Goal: Information Seeking & Learning: Learn about a topic

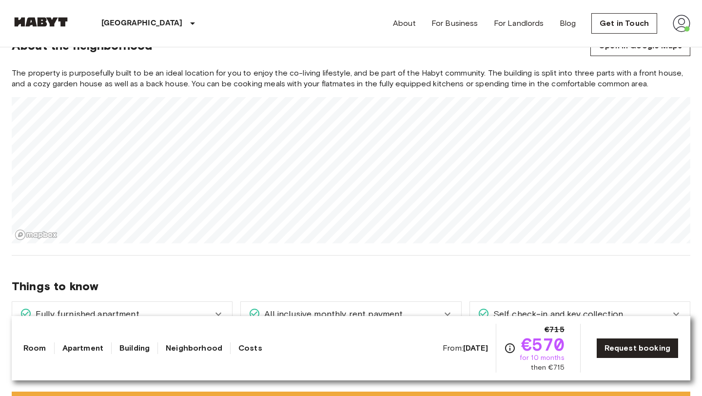
click at [373, 248] on section "About the neighborhood Open in Google Maps The property is purposefully built t…" at bounding box center [351, 133] width 679 height 243
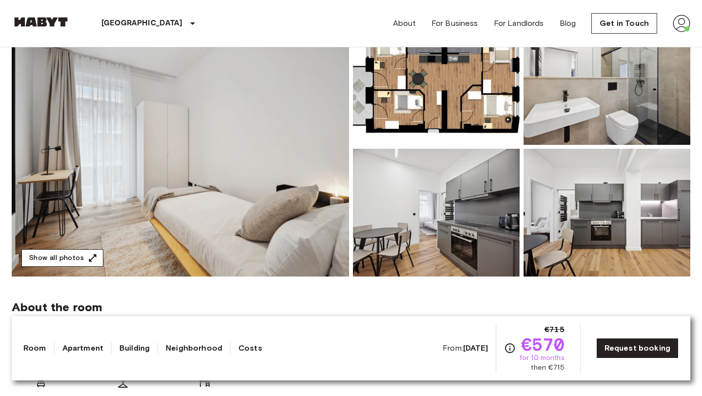
scroll to position [125, 0]
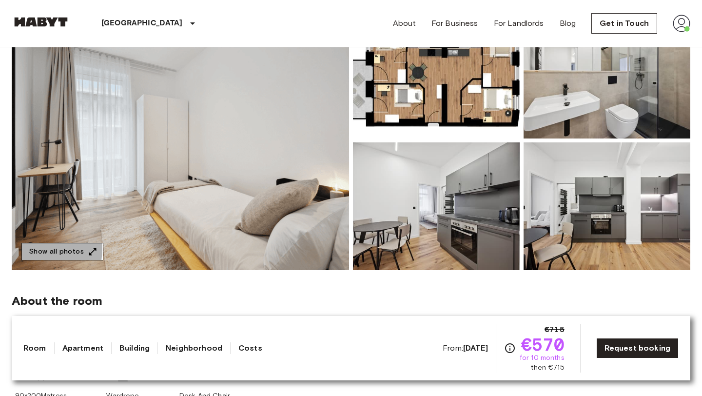
click at [35, 249] on button "Show all photos" at bounding box center [62, 252] width 82 height 18
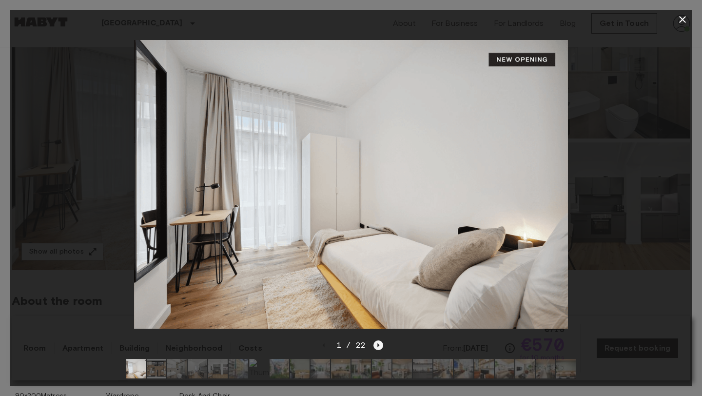
click at [379, 346] on icon "Next image" at bounding box center [379, 345] width 2 height 4
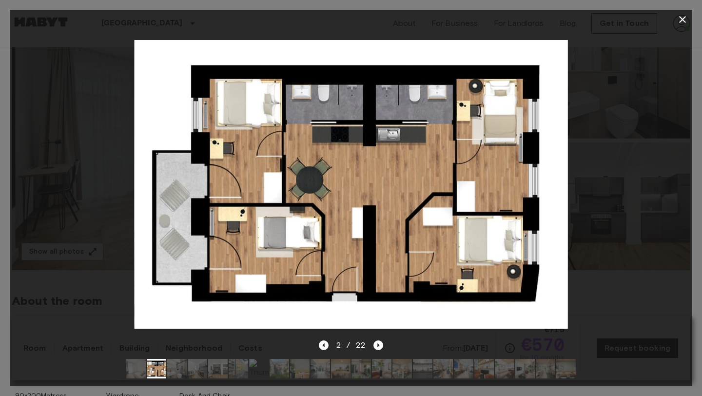
click at [679, 18] on icon "button" at bounding box center [683, 20] width 12 height 12
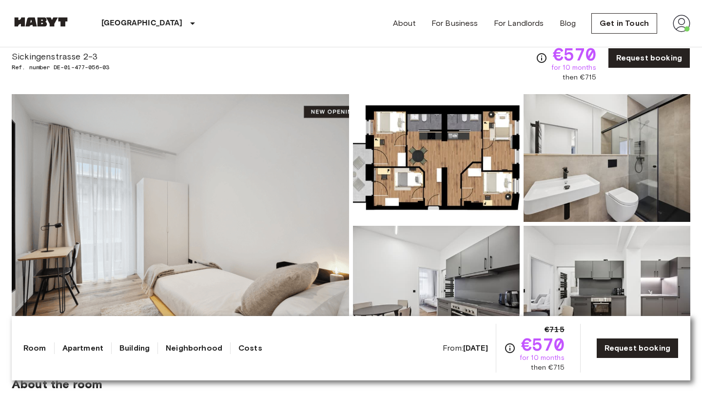
scroll to position [0, 0]
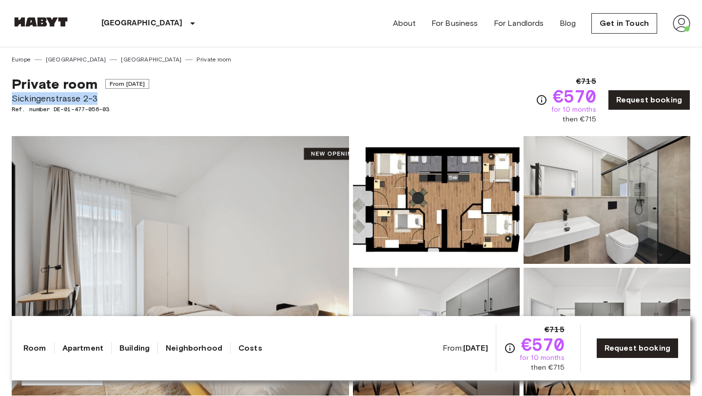
drag, startPoint x: 14, startPoint y: 102, endPoint x: 99, endPoint y: 95, distance: 85.7
click at [99, 95] on span "Sickingenstrasse 2-3" at bounding box center [81, 98] width 138 height 13
copy span "Sickingenstrasse 2-3"
click at [456, 227] on img at bounding box center [436, 200] width 167 height 128
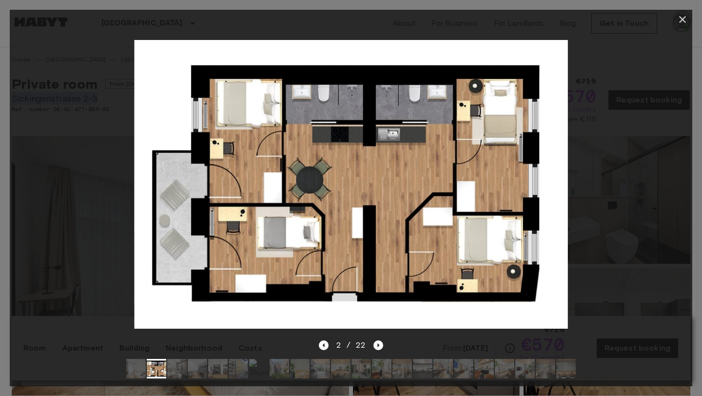
click at [679, 27] on button "button" at bounding box center [683, 20] width 20 height 20
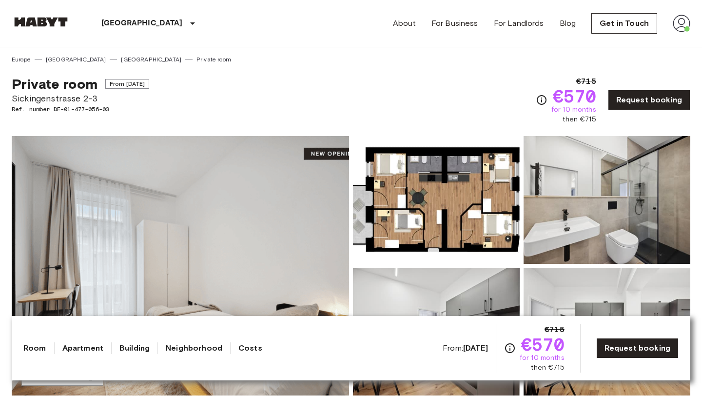
click at [296, 109] on div "Private room From [DATE] [STREET_ADDRESS]. number DE-01-477-056-03 €715 €570 fo…" at bounding box center [351, 94] width 679 height 60
click at [400, 186] on img at bounding box center [436, 200] width 167 height 128
